Goal: Check status: Check status

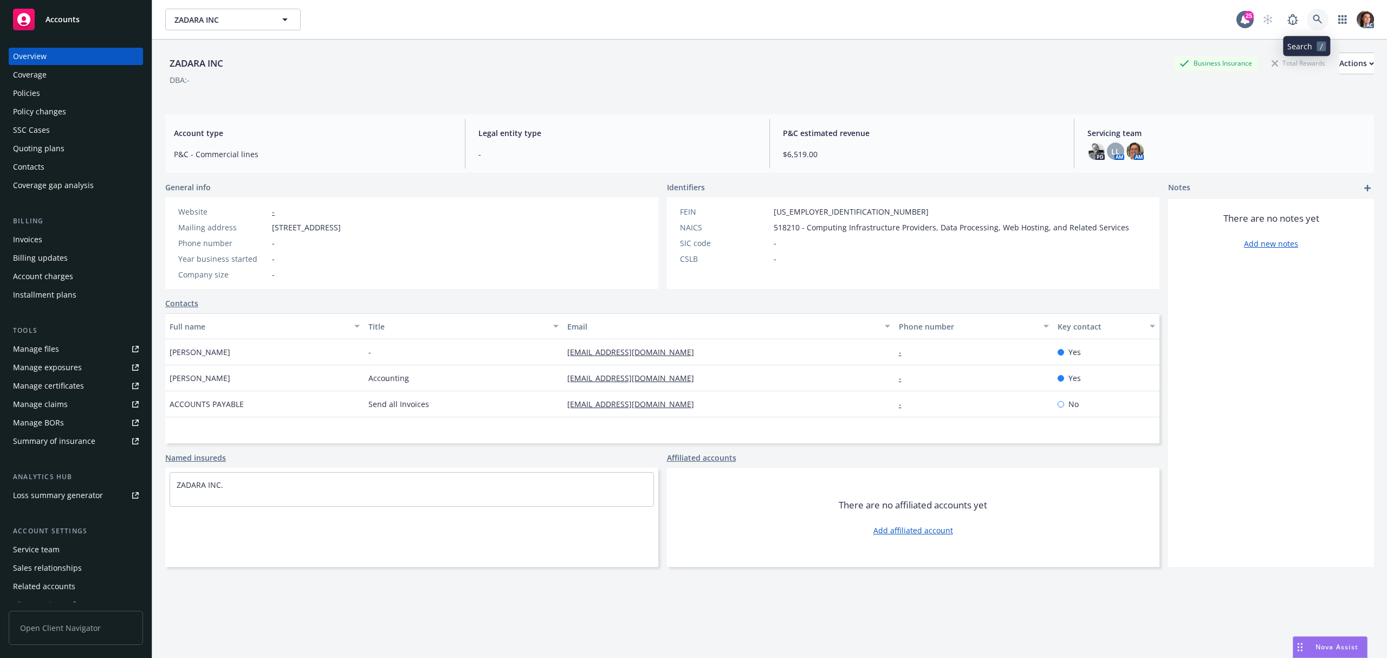
click at [1313, 23] on icon at bounding box center [1318, 20] width 10 height 10
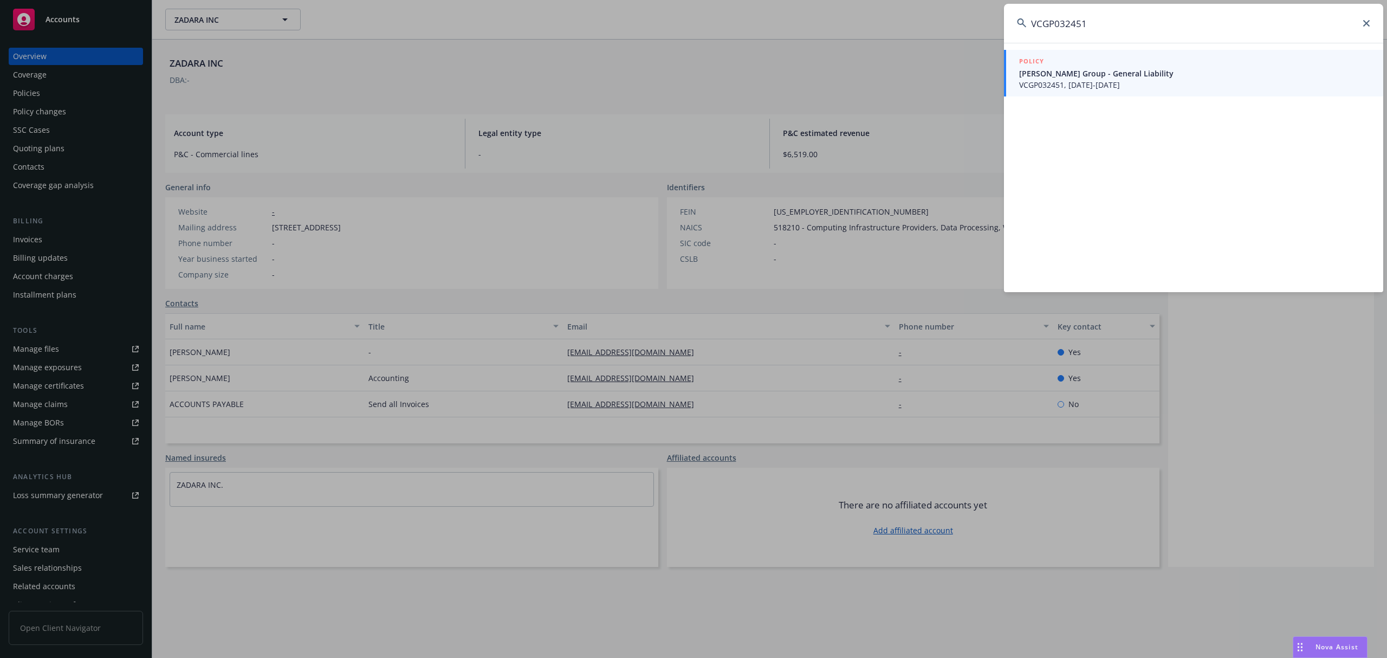
type input "VCGP032451"
click at [1076, 89] on span "VCGP032451, 08/15/2024-08/15/2025" at bounding box center [1194, 84] width 351 height 11
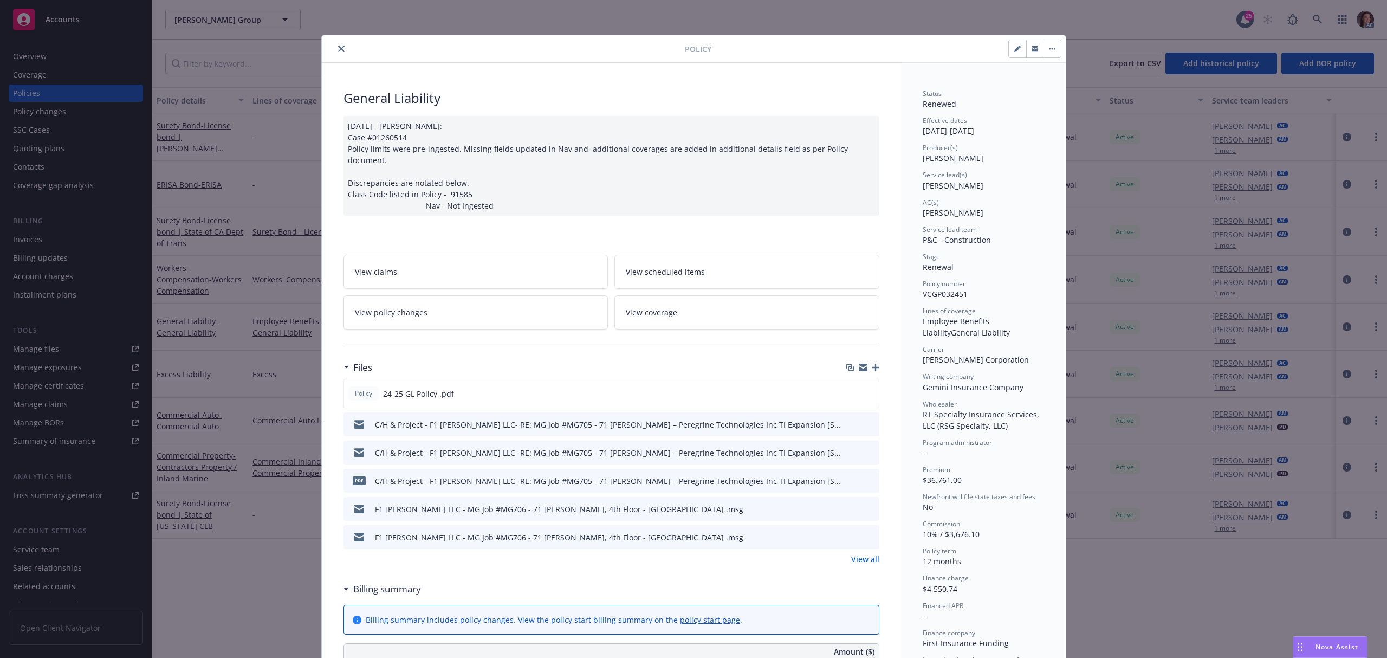
click at [490, 305] on link "View policy changes" at bounding box center [476, 312] width 265 height 34
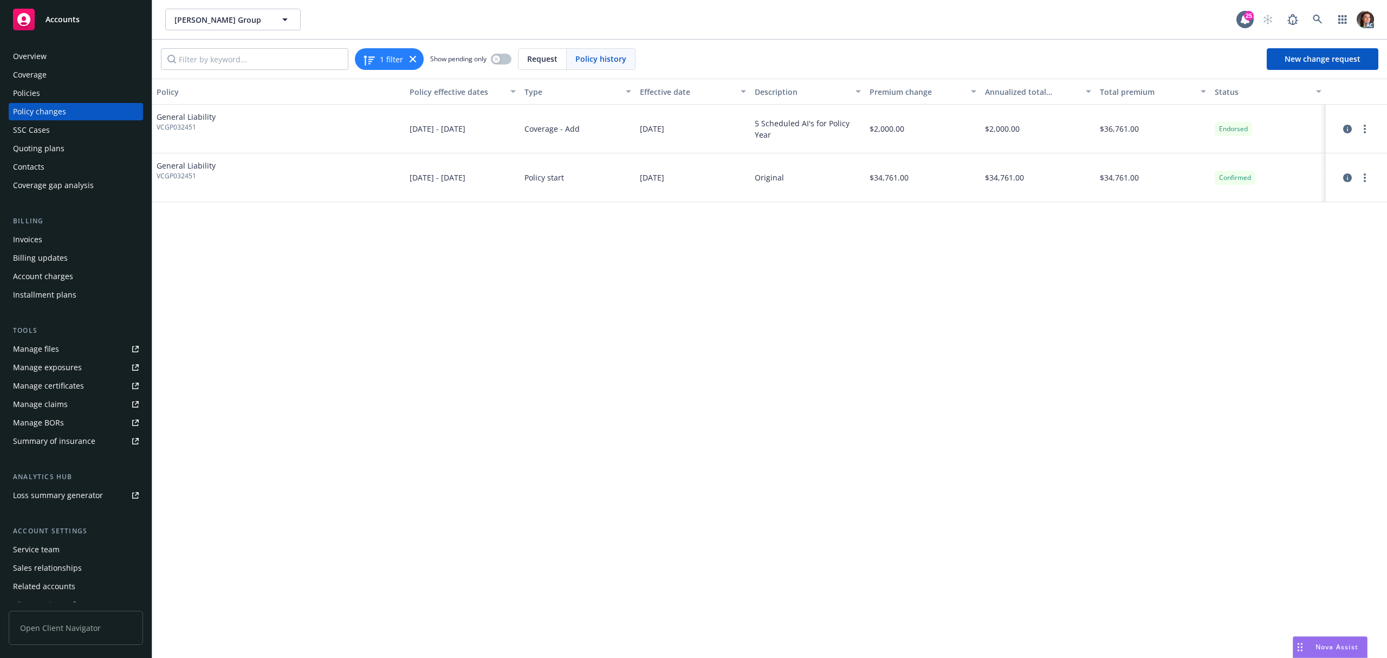
click at [470, 566] on div "Policy Policy effective dates Type Effective date Description Premium change An…" at bounding box center [769, 368] width 1235 height 579
click at [1344, 128] on icon "circleInformation" at bounding box center [1347, 129] width 9 height 9
